Goal: Download file/media

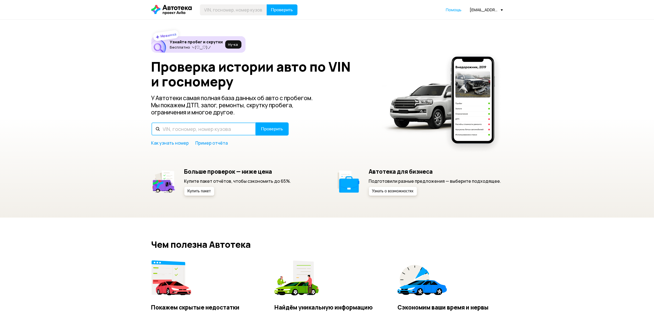
click at [180, 129] on input "text" at bounding box center [203, 129] width 105 height 13
type input "К484ОМ36"
click at [256, 123] on button "Проверить" at bounding box center [272, 129] width 33 height 13
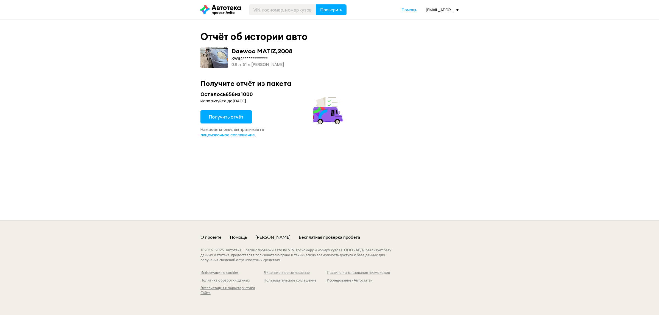
click at [228, 115] on span "Получить отчёт" at bounding box center [226, 117] width 35 height 6
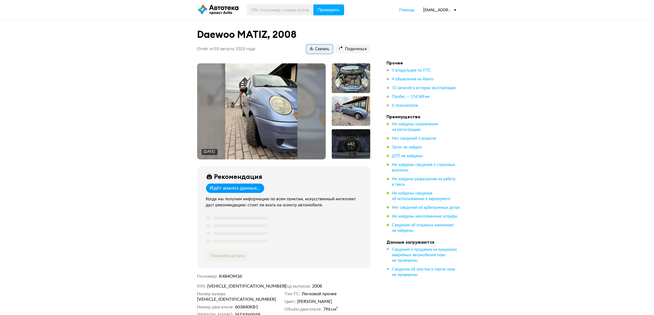
click at [319, 49] on span "Скачать" at bounding box center [320, 49] width 20 height 5
